Goal: Task Accomplishment & Management: Use online tool/utility

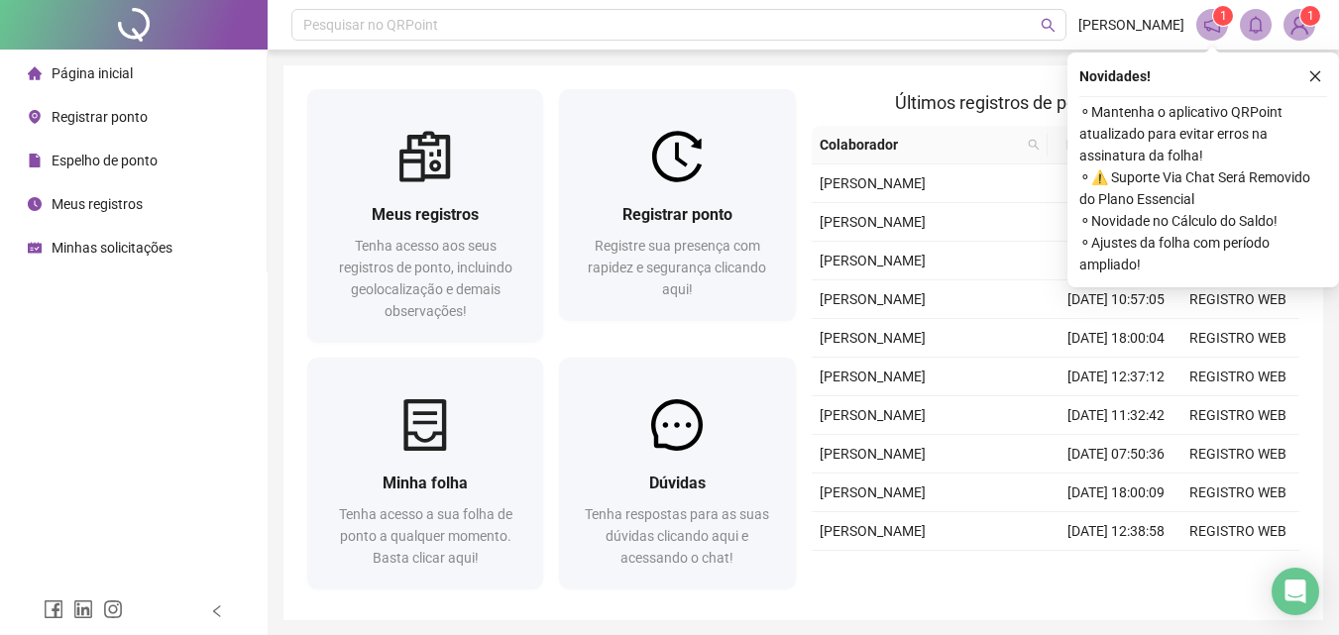
click at [75, 117] on span "Registrar ponto" at bounding box center [100, 117] width 96 height 16
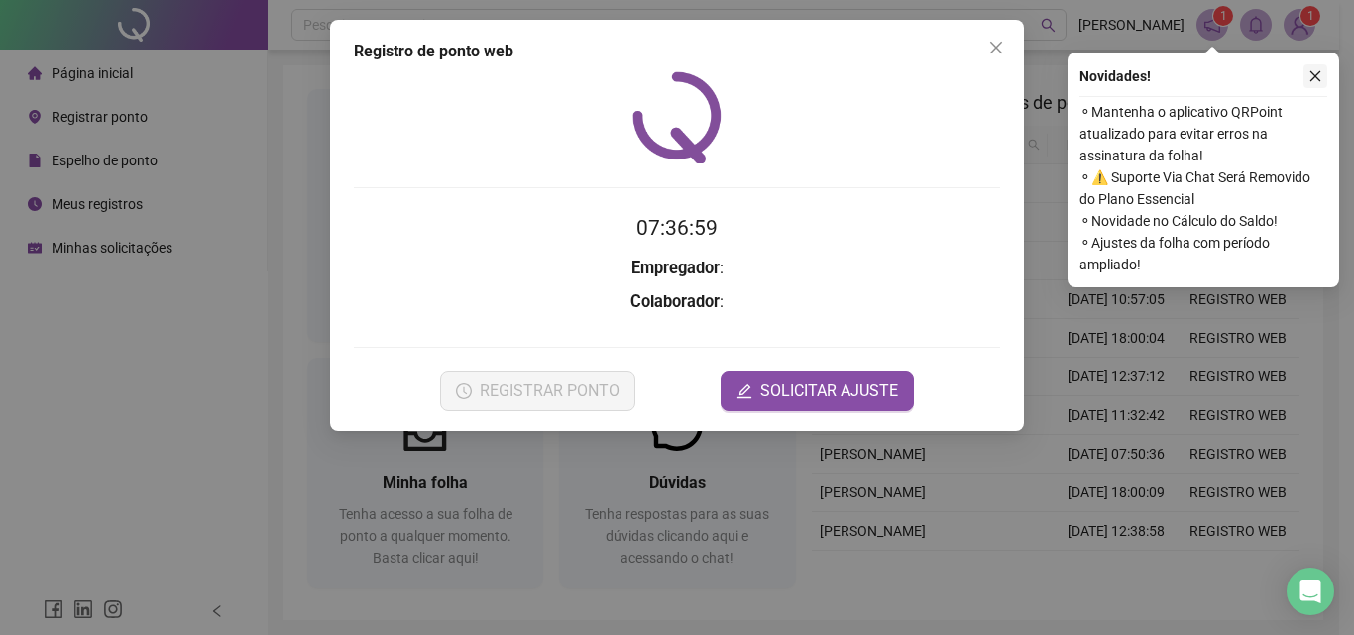
click at [1311, 78] on icon "close" at bounding box center [1315, 76] width 14 height 14
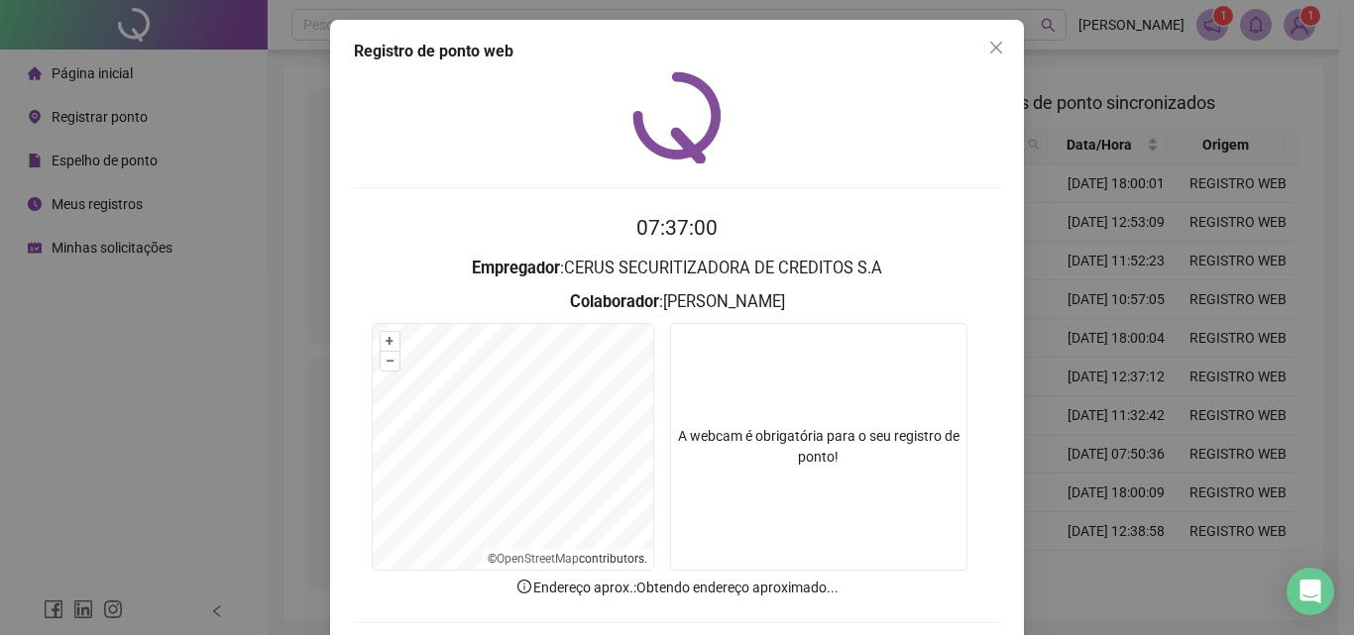
scroll to position [95, 0]
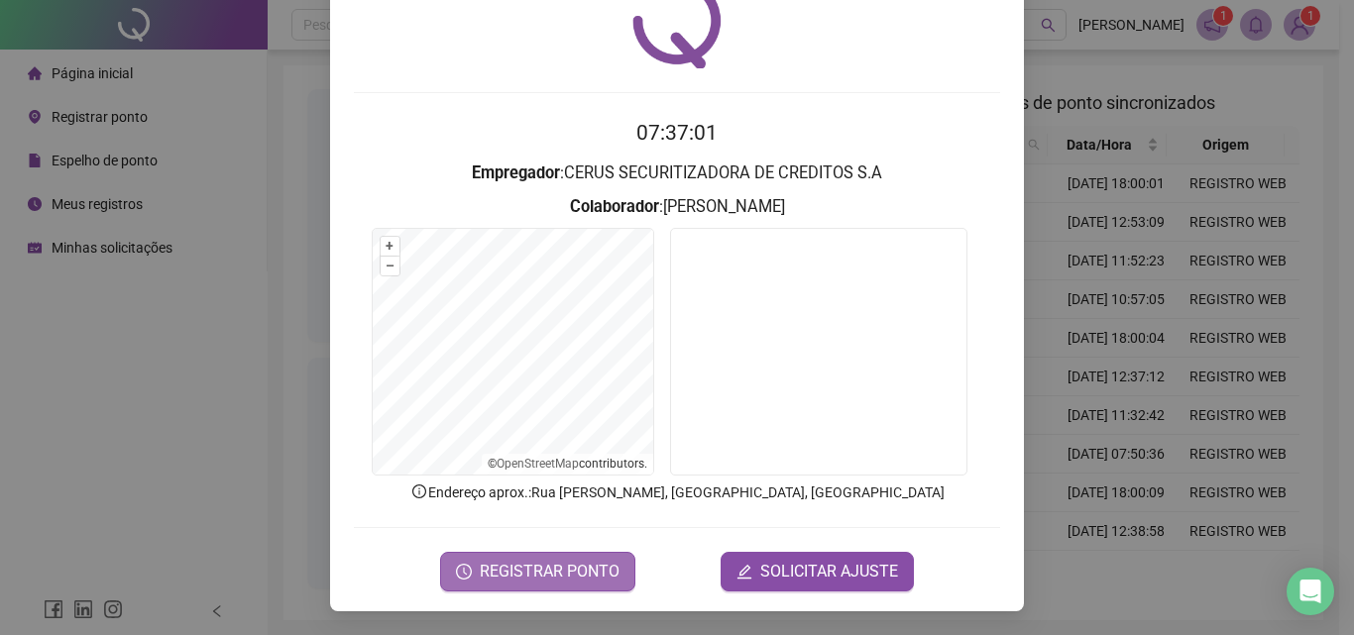
click at [548, 572] on span "REGISTRAR PONTO" at bounding box center [550, 572] width 140 height 24
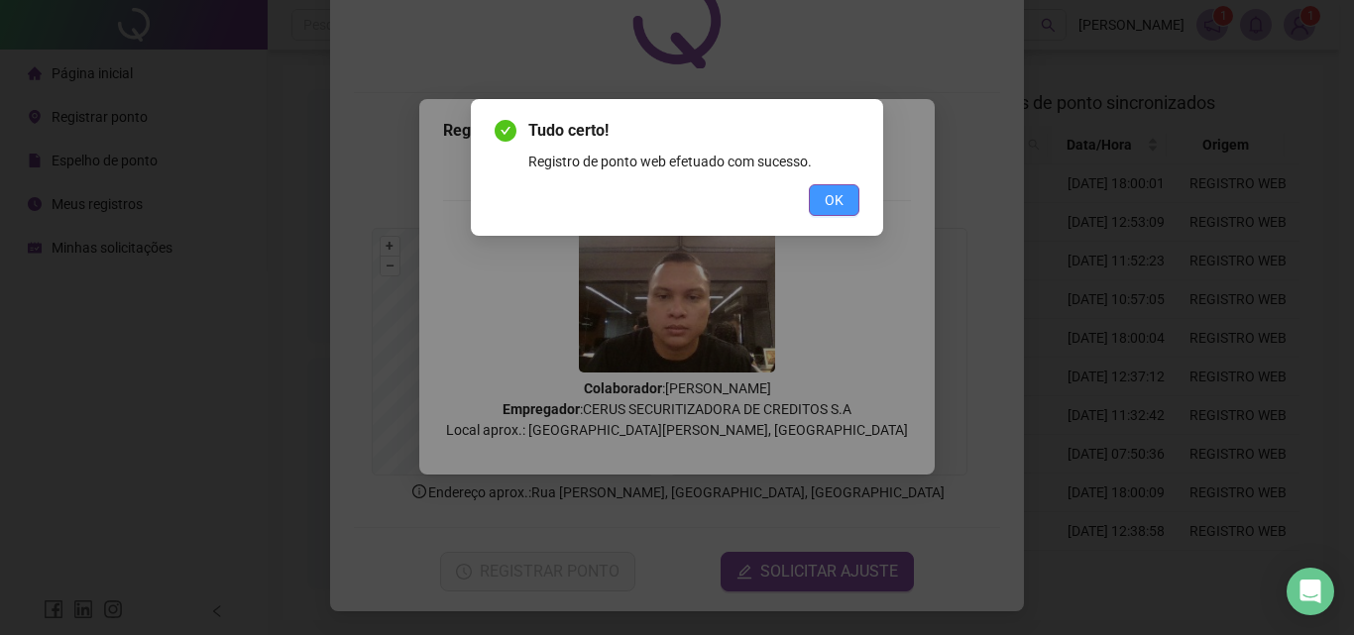
click at [825, 205] on span "OK" at bounding box center [834, 200] width 19 height 22
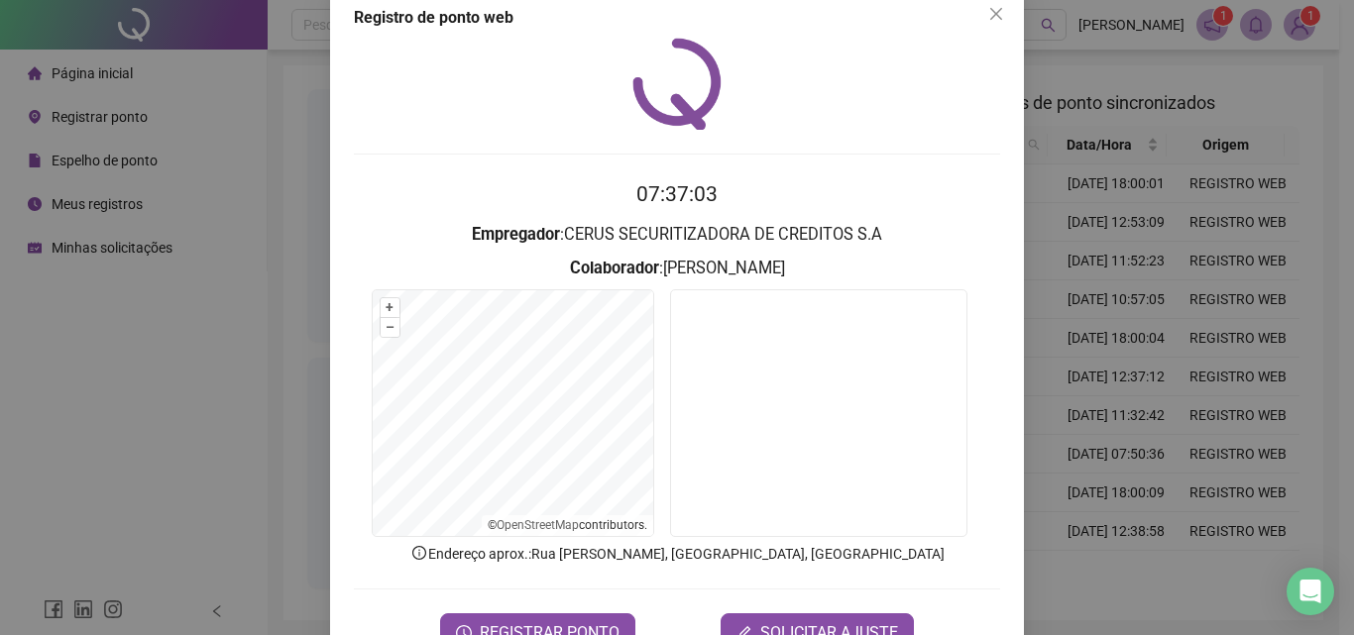
scroll to position [0, 0]
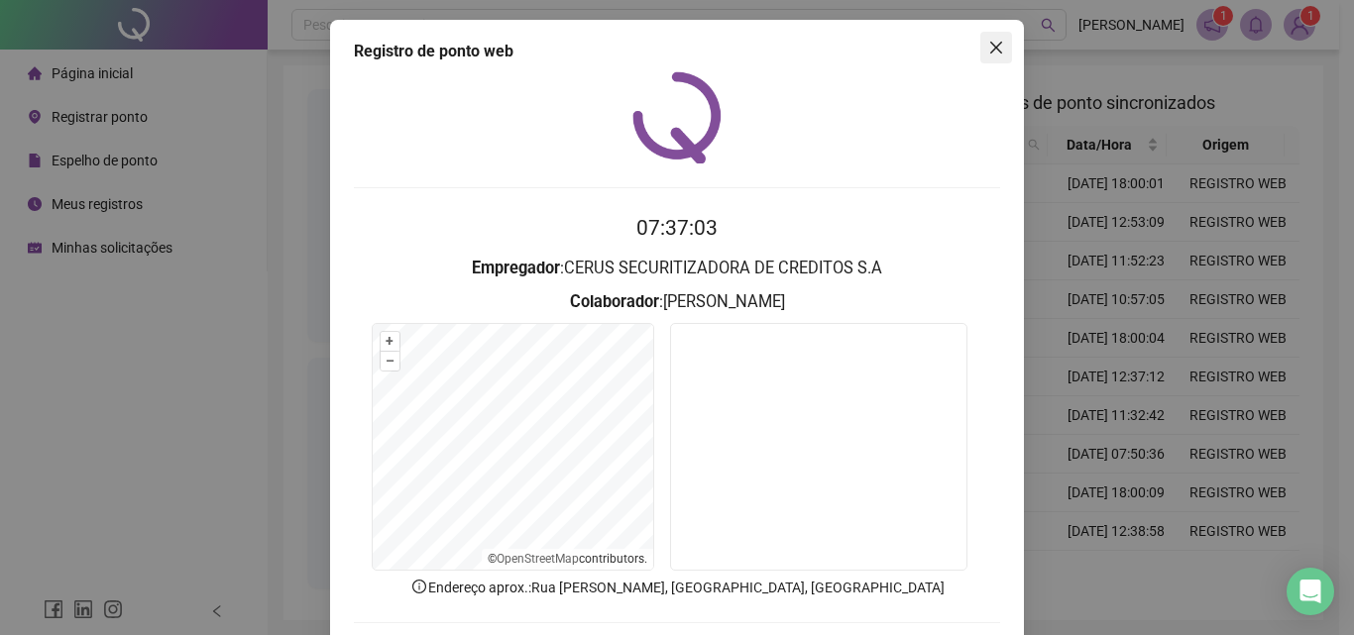
click at [995, 34] on button "Close" at bounding box center [996, 48] width 32 height 32
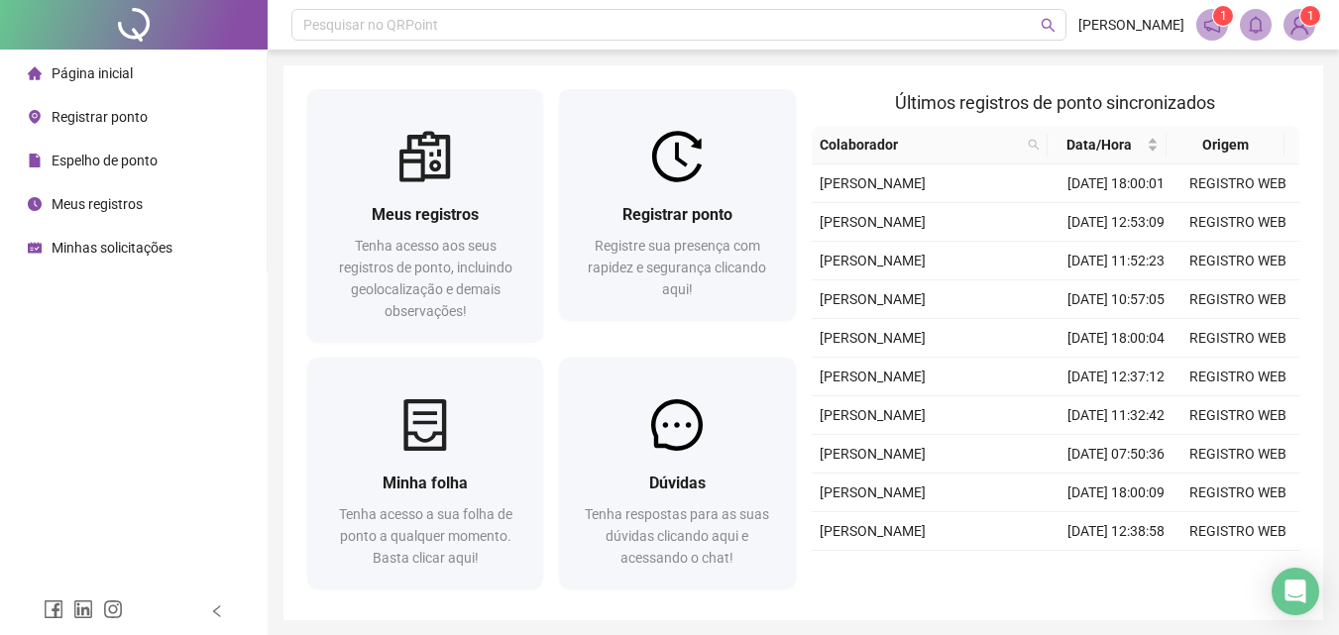
click at [135, 200] on span "Meus registros" at bounding box center [97, 204] width 91 height 16
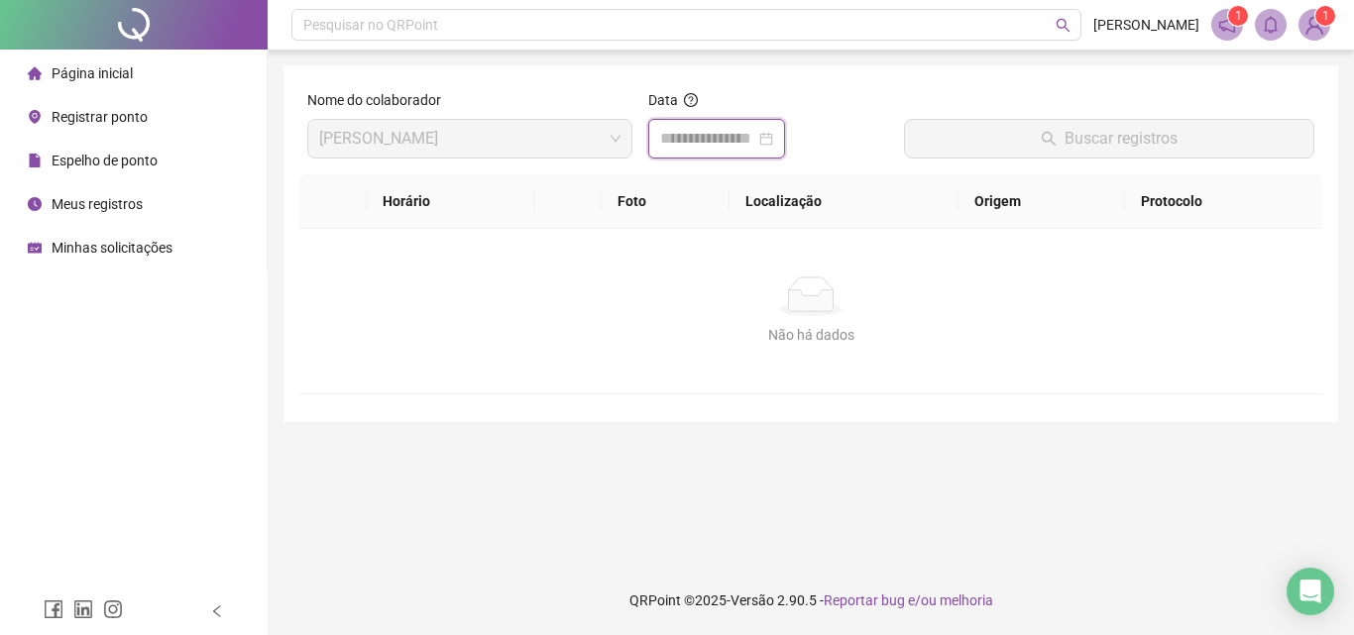
click at [755, 136] on input at bounding box center [707, 139] width 95 height 24
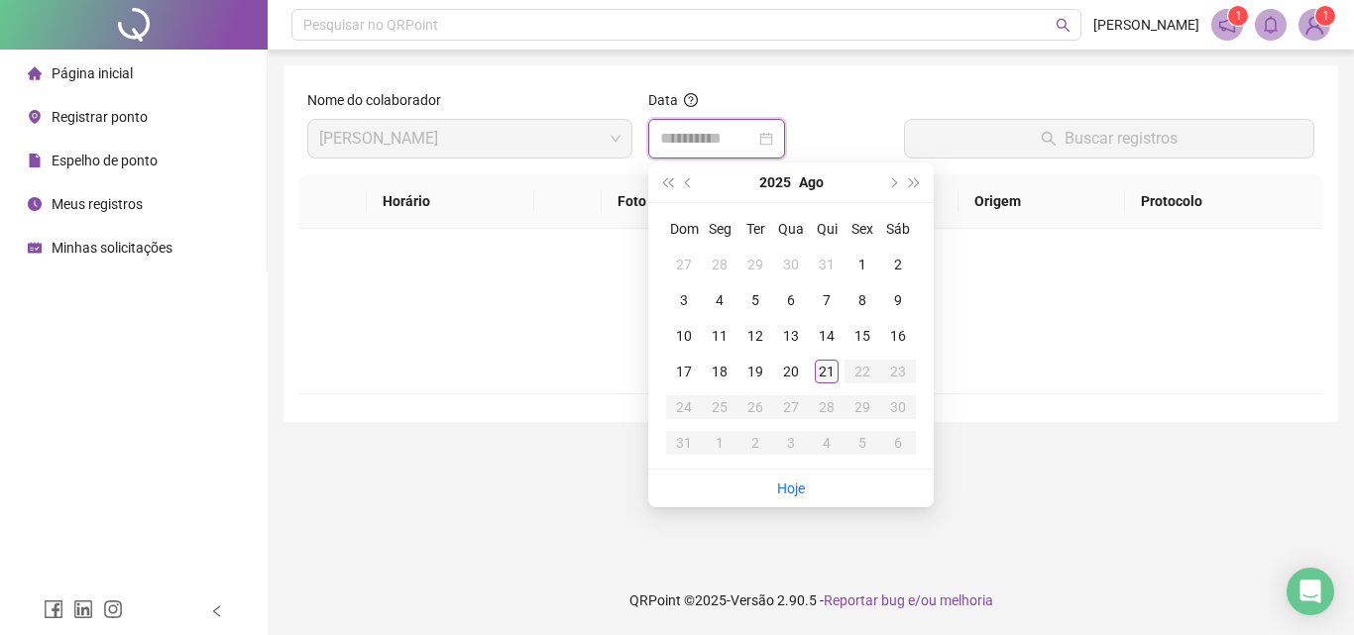
type input "**********"
click at [830, 368] on div "21" at bounding box center [827, 372] width 24 height 24
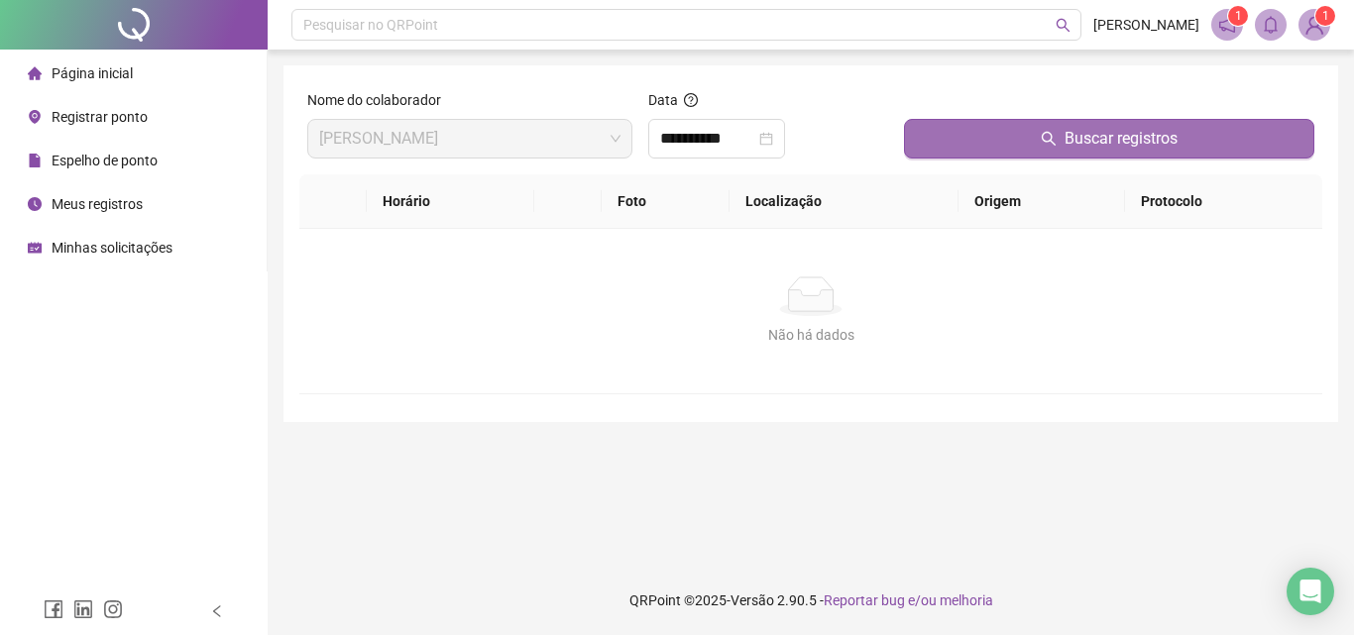
click at [944, 140] on button "Buscar registros" at bounding box center [1109, 139] width 410 height 40
